Goal: Task Accomplishment & Management: Manage account settings

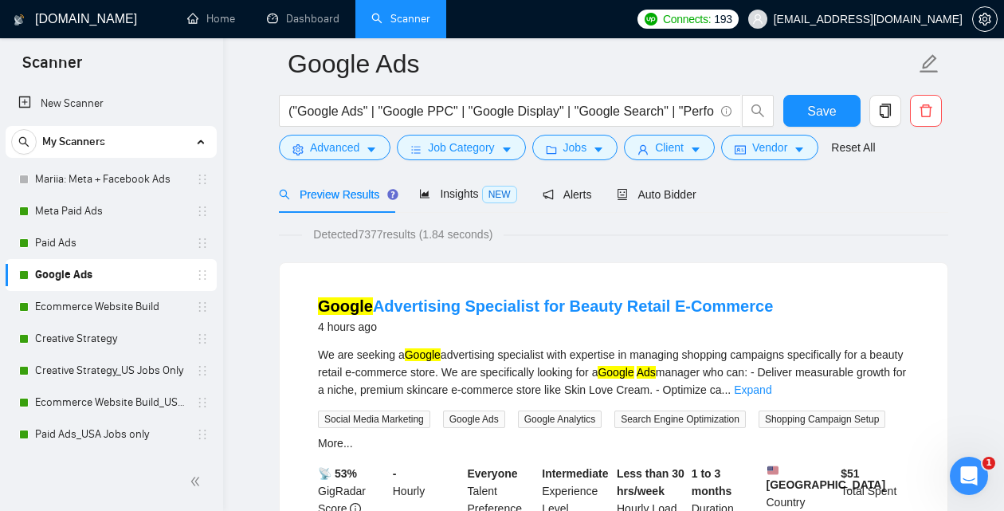
scroll to position [28, 0]
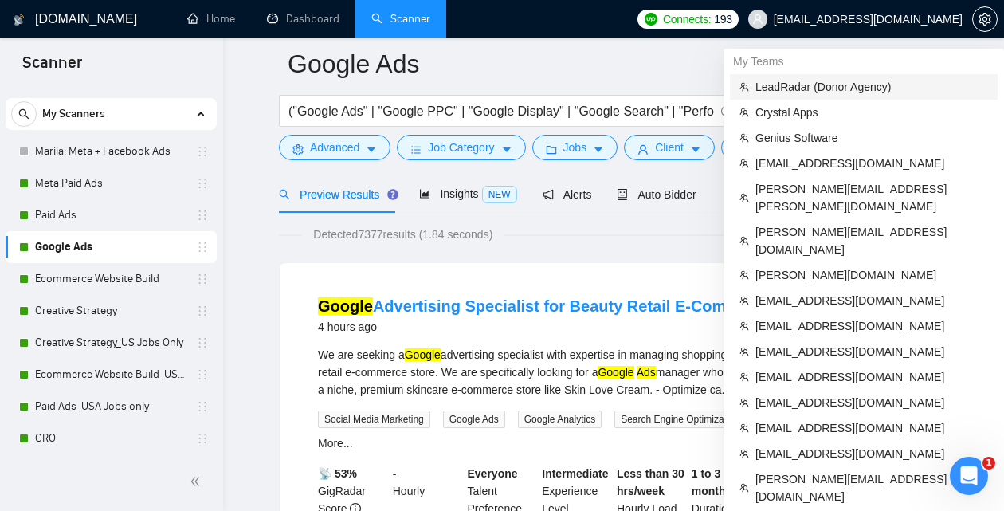
click at [816, 88] on span "LeadRadar (Donor Agency)" at bounding box center [872, 87] width 233 height 18
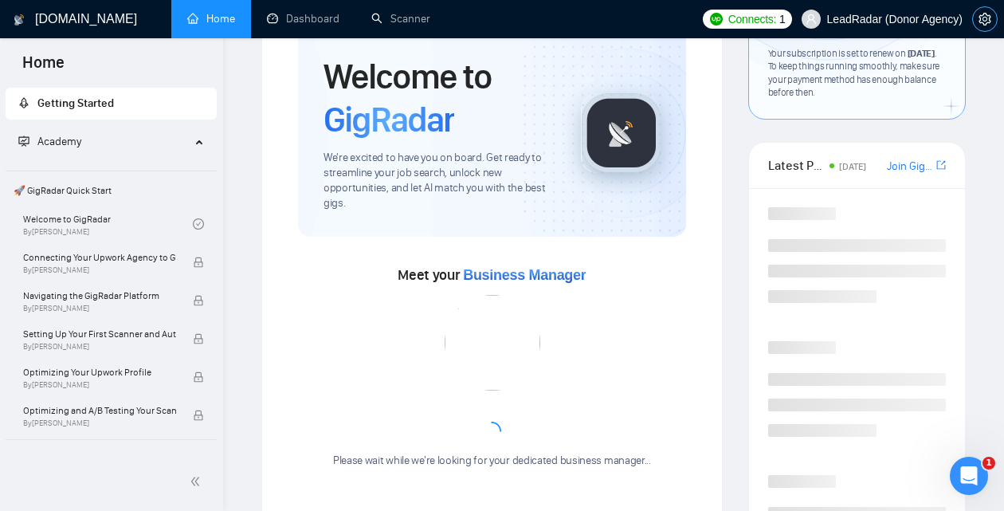
scroll to position [294, 0]
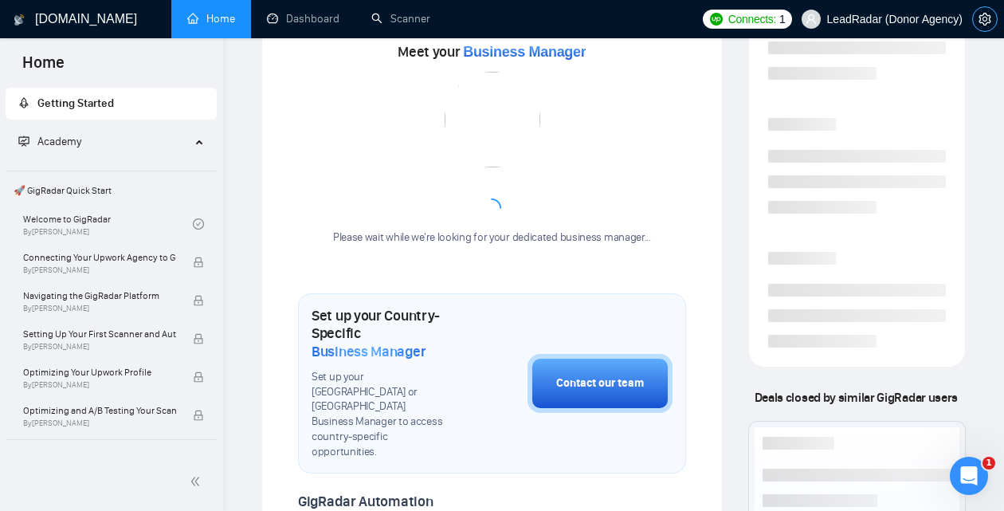
click at [984, 17] on icon "setting" at bounding box center [985, 19] width 13 height 13
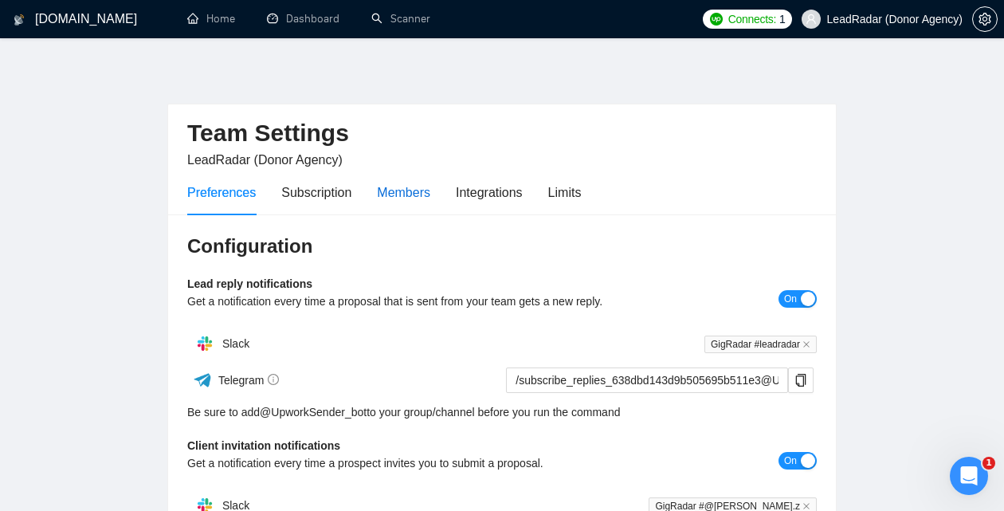
click at [414, 188] on div "Members" at bounding box center [403, 193] width 53 height 20
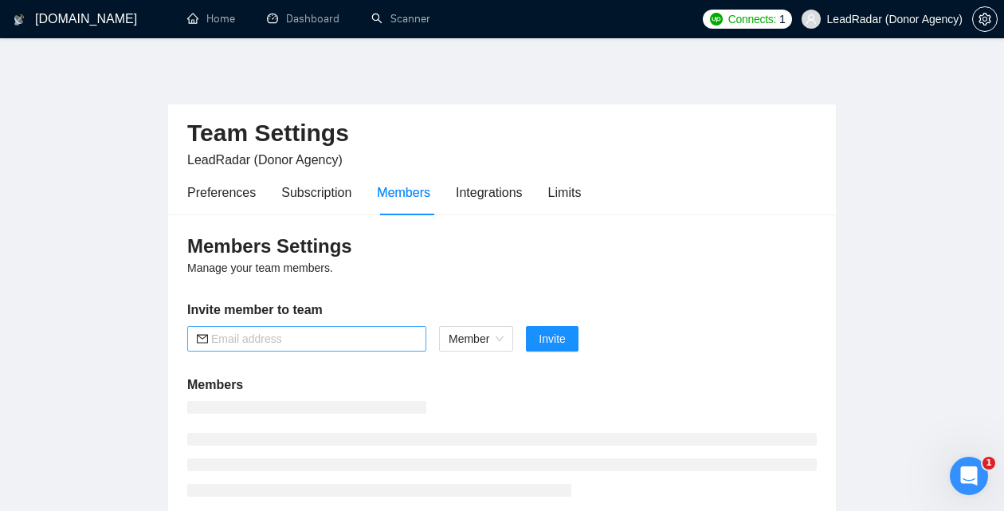
click at [313, 337] on input "text" at bounding box center [314, 339] width 206 height 18
paste input "[PERSON_NAME][EMAIL_ADDRESS][DOMAIN_NAME]"
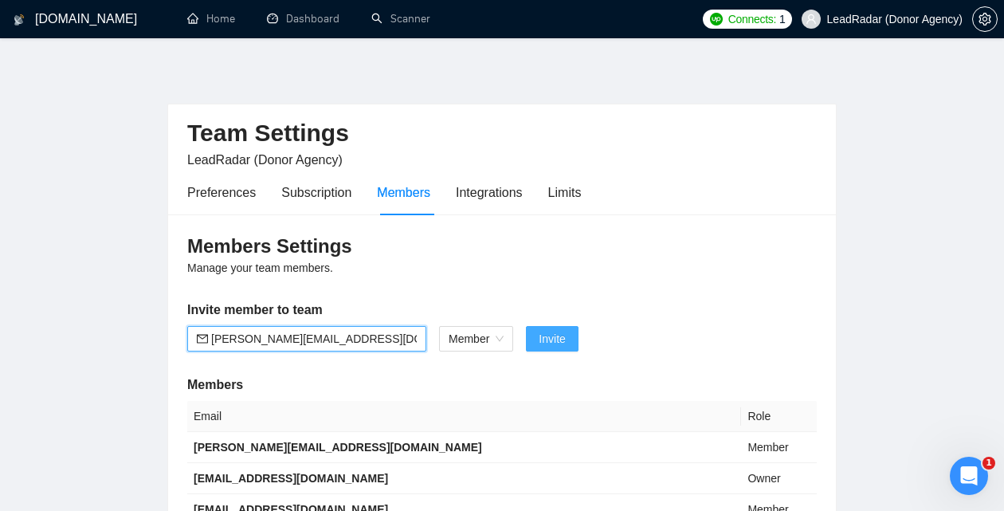
type input "[PERSON_NAME][EMAIL_ADDRESS][DOMAIN_NAME]"
click at [548, 341] on span "Invite" at bounding box center [552, 339] width 26 height 18
